Goal: Transaction & Acquisition: Purchase product/service

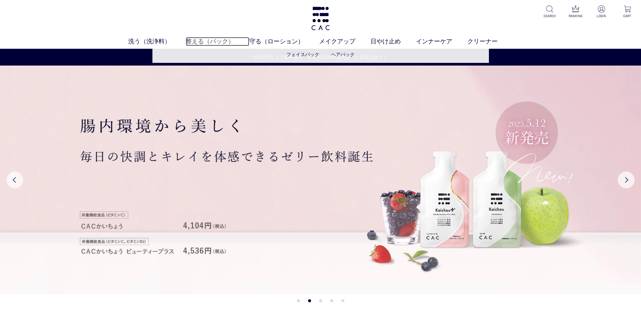
click at [210, 41] on link "整える（パック）" at bounding box center [218, 41] width 64 height 9
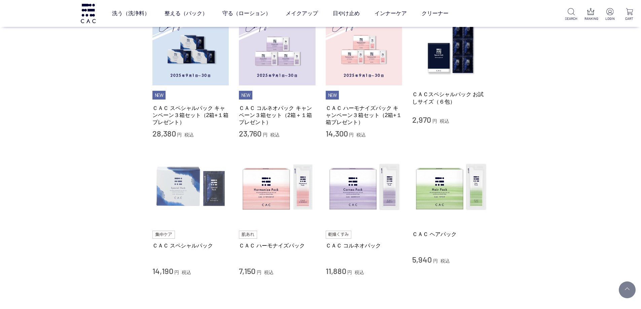
scroll to position [168, 0]
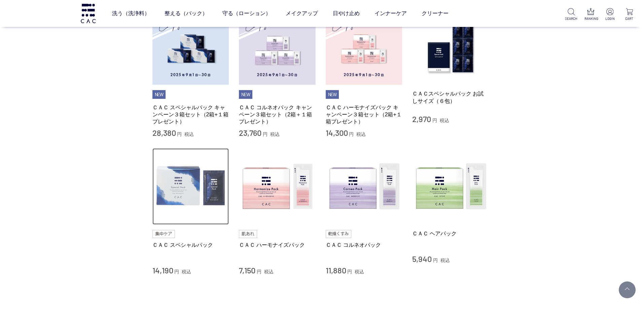
click at [205, 202] on img at bounding box center [191, 187] width 77 height 77
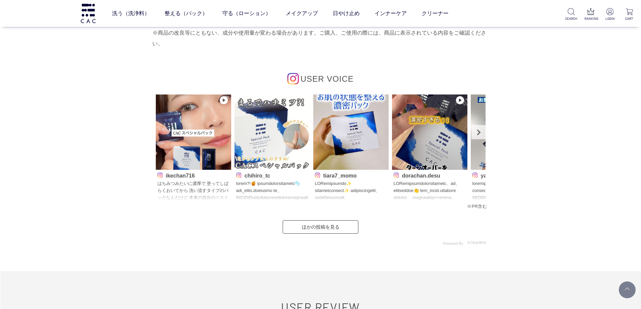
scroll to position [3064, 0]
drag, startPoint x: 58, startPoint y: 56, endPoint x: 114, endPoint y: 54, distance: 56.6
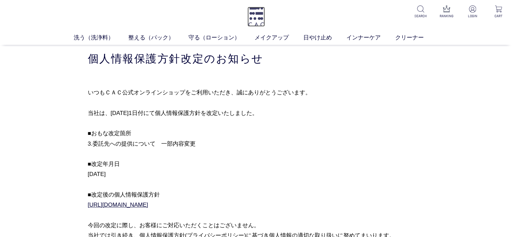
click at [252, 16] on img at bounding box center [257, 17] width 18 height 20
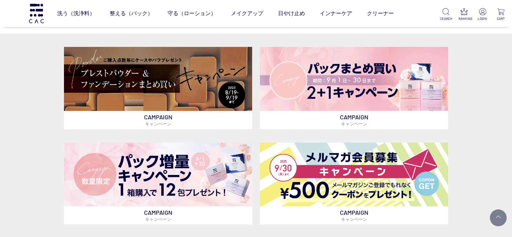
scroll to position [135, 0]
